Goal: Feedback & Contribution: Contribute content

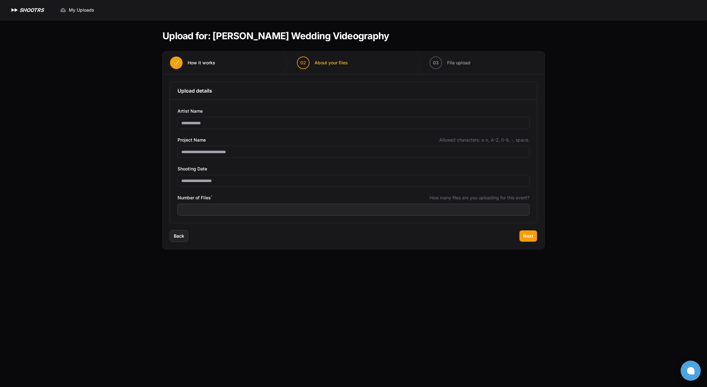
click at [29, 10] on h1 "SHOOTRS" at bounding box center [31, 10] width 24 height 8
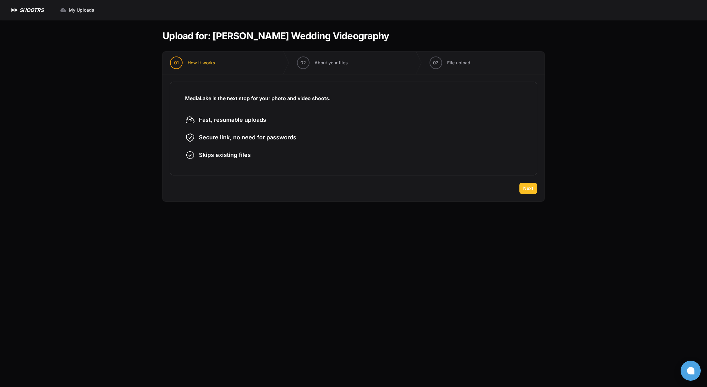
click at [526, 190] on span "Next" at bounding box center [528, 188] width 10 height 6
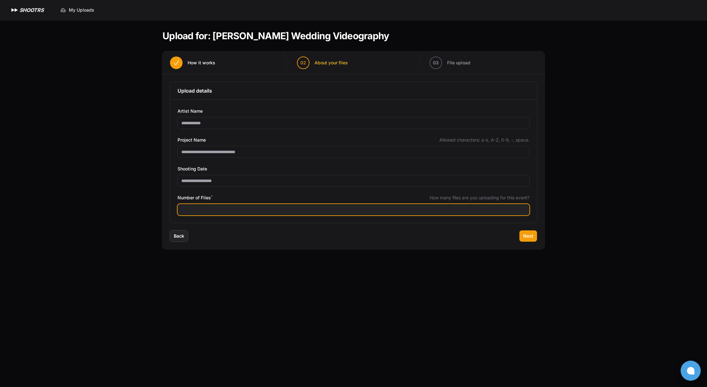
click at [242, 209] on input "Number of Files *" at bounding box center [353, 209] width 352 height 11
click at [250, 210] on input "Number of Files *" at bounding box center [353, 209] width 352 height 11
type input "***"
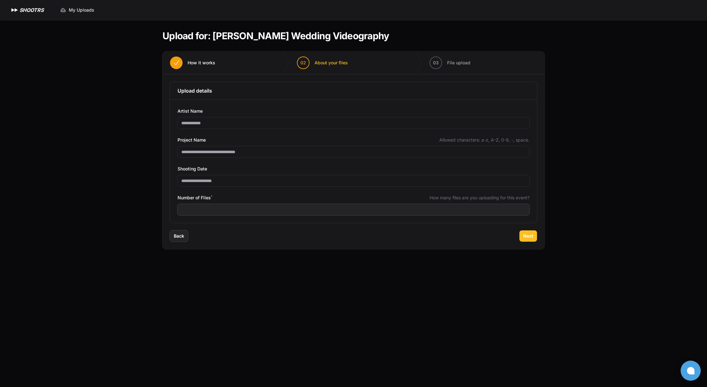
click at [533, 234] on button "Next" at bounding box center [528, 236] width 18 height 11
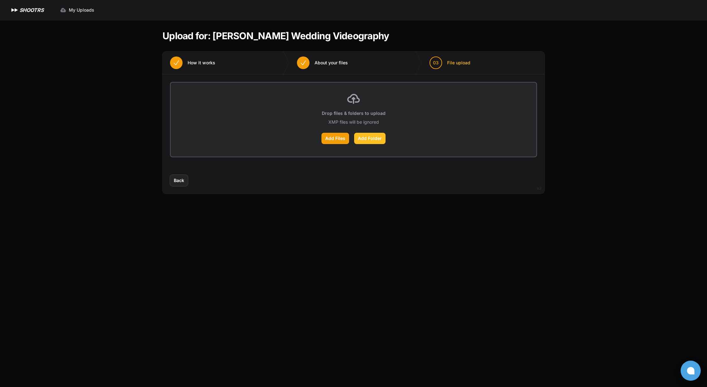
click at [370, 138] on label "Add Folder" at bounding box center [369, 138] width 31 height 11
click at [0, 0] on input "Add Folder" at bounding box center [0, 0] width 0 height 0
